Goal: Task Accomplishment & Management: Manage account settings

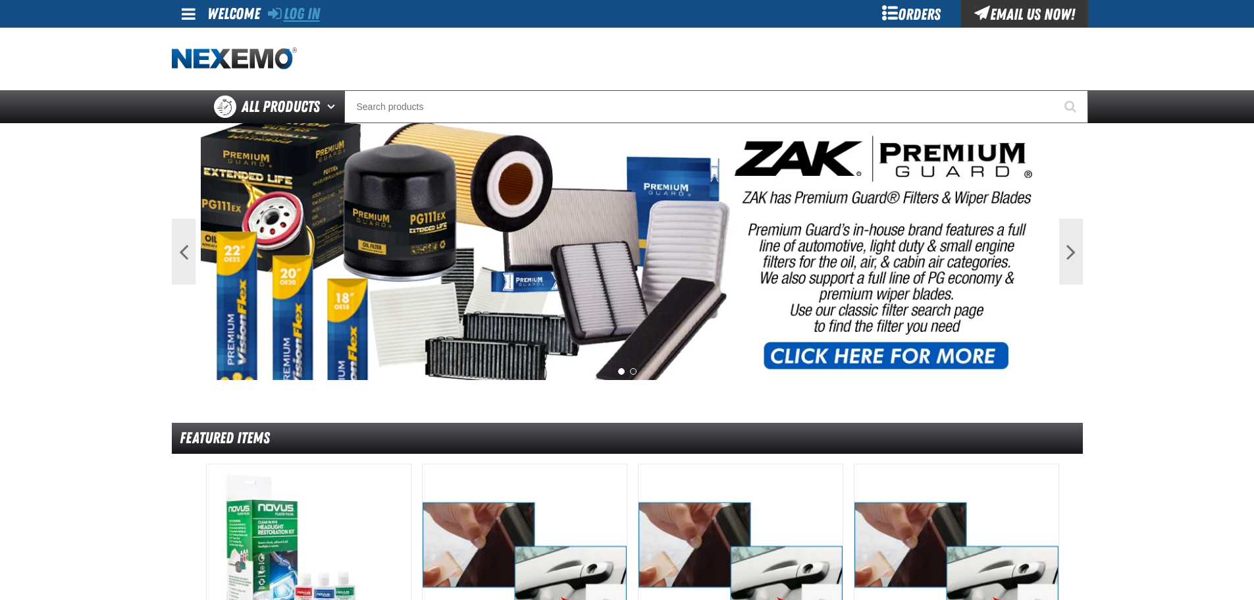
click at [307, 16] on link "Log In" at bounding box center [294, 14] width 52 height 18
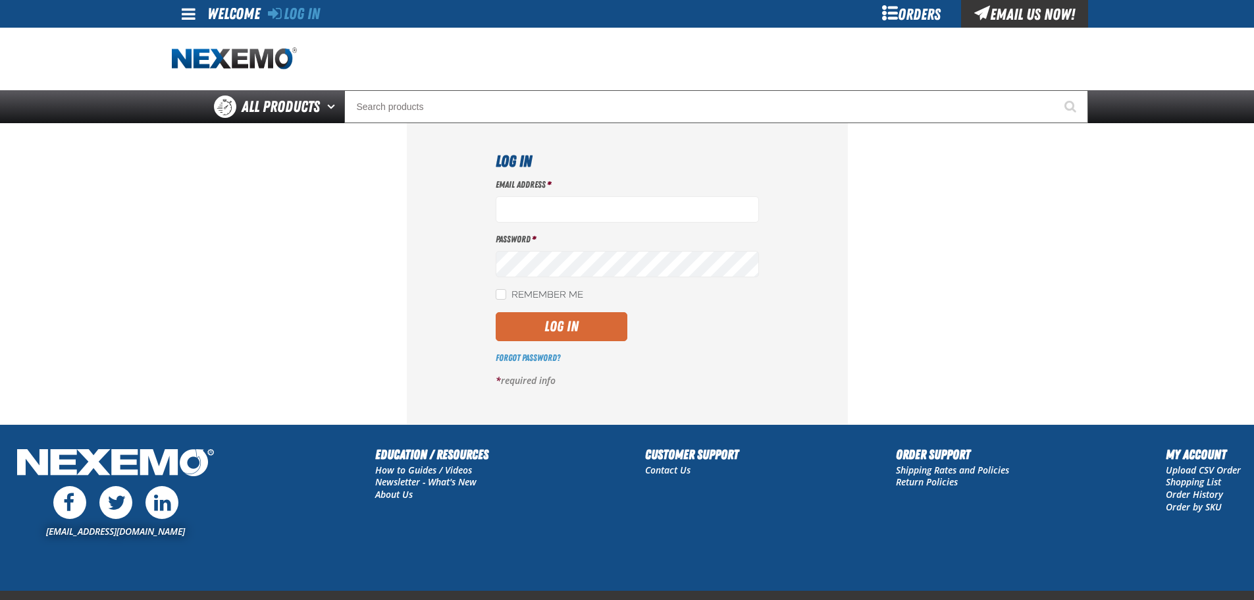
type input "lhernandez@vtaig.com"
click at [598, 326] on button "Log In" at bounding box center [562, 326] width 132 height 29
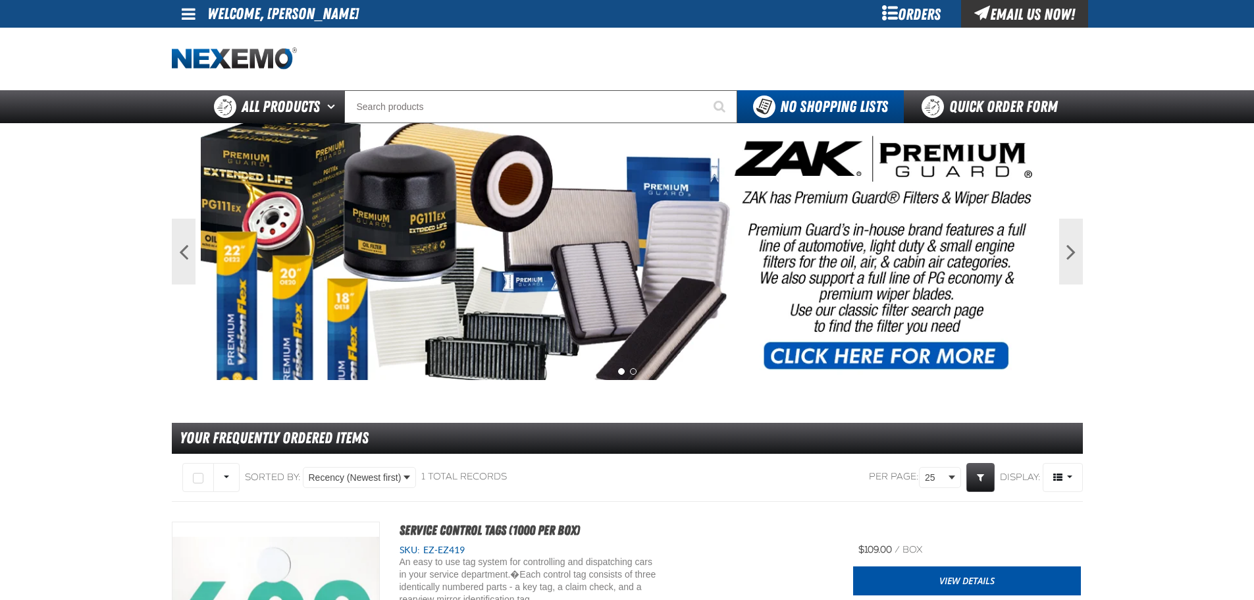
click at [883, 22] on div "Orders" at bounding box center [911, 14] width 99 height 28
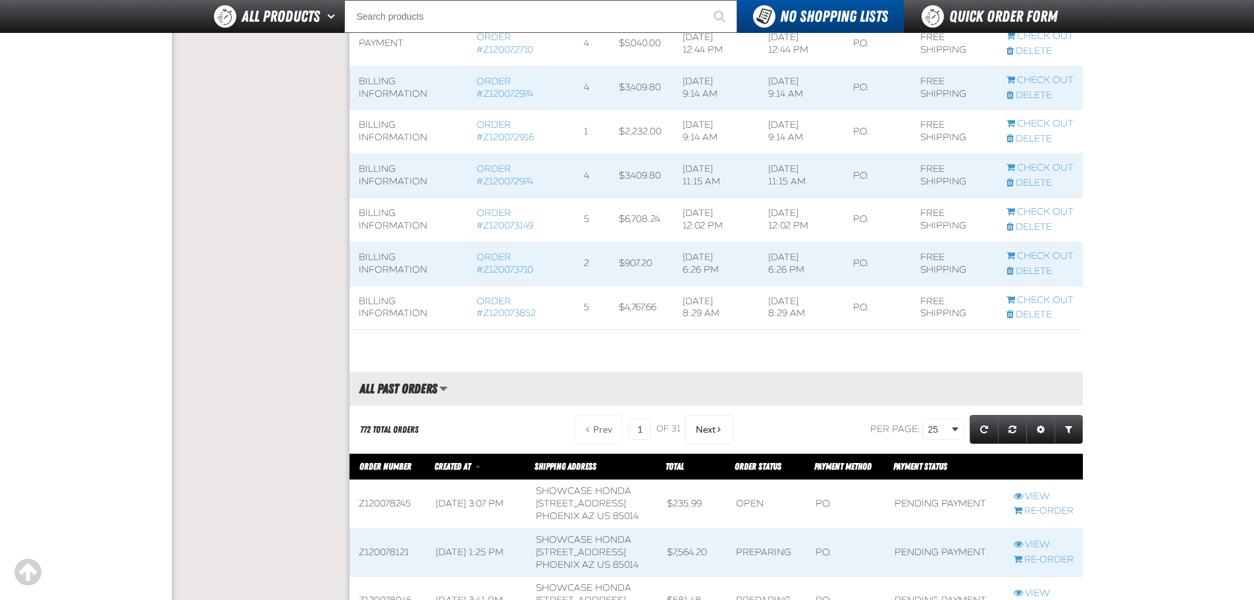
scroll to position [856, 0]
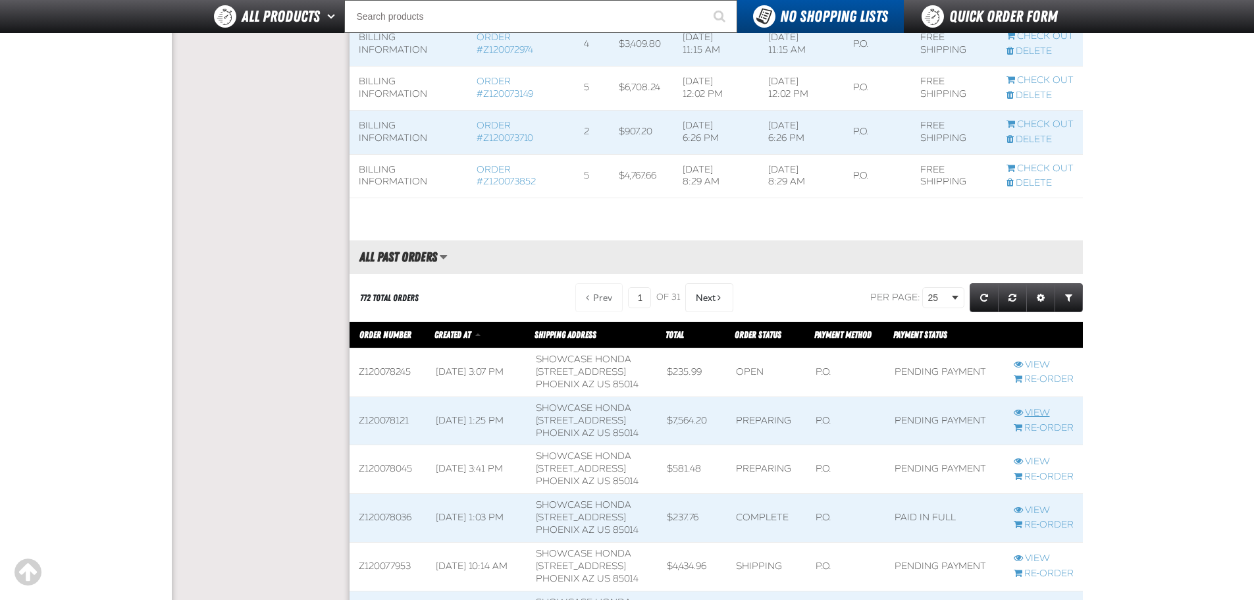
click at [1035, 419] on link "View" at bounding box center [1044, 413] width 60 height 13
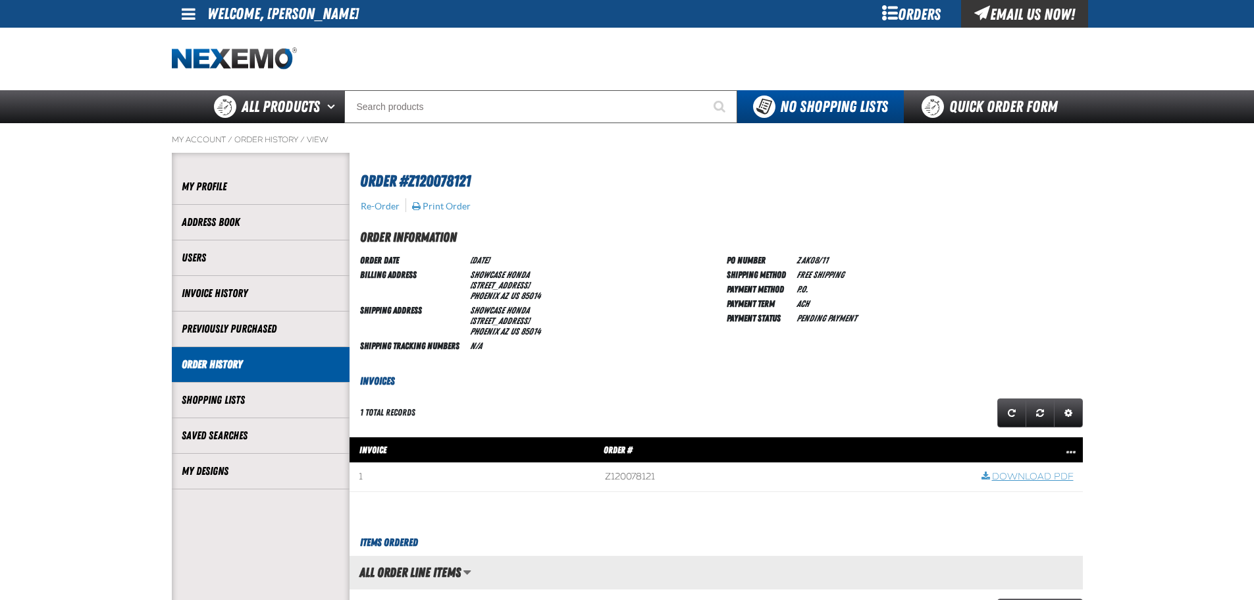
click at [1040, 473] on link "Download PDF" at bounding box center [1027, 477] width 92 height 13
